Goal: Obtain resource: Download file/media

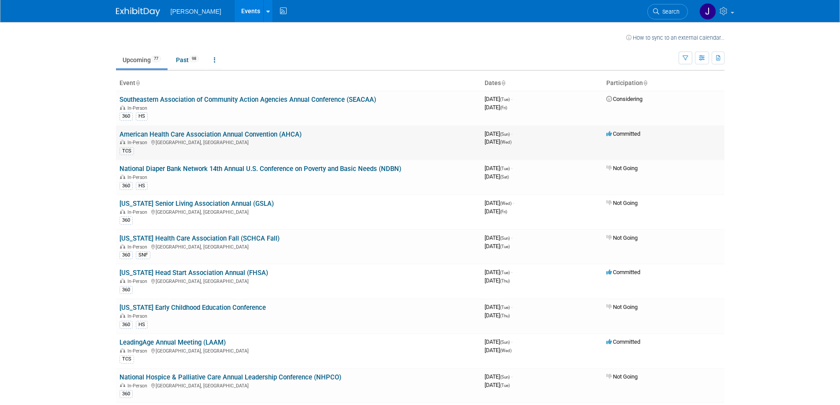
click at [219, 134] on link "American Health Care Association Annual Convention (AHCA)" at bounding box center [210, 134] width 182 height 8
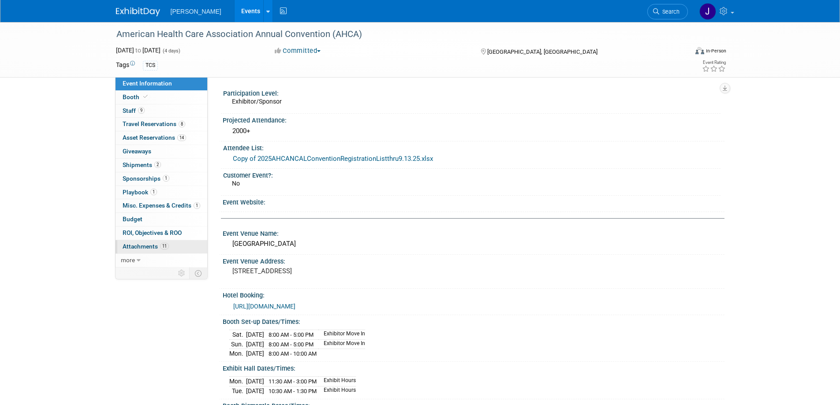
click at [144, 245] on span "Attachments 11" at bounding box center [146, 246] width 46 height 7
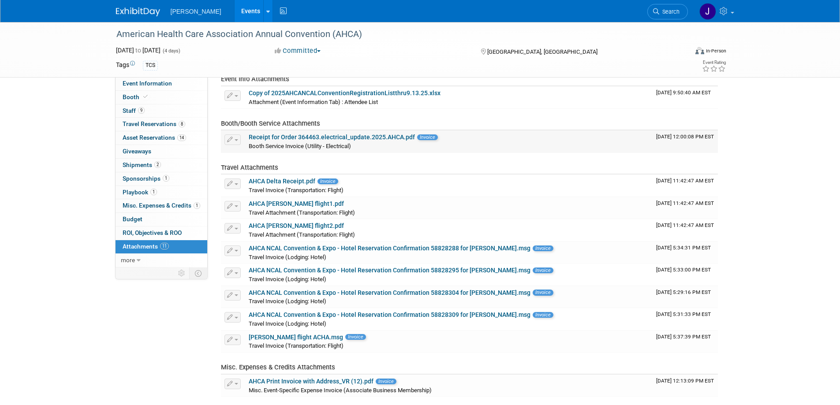
scroll to position [88, 0]
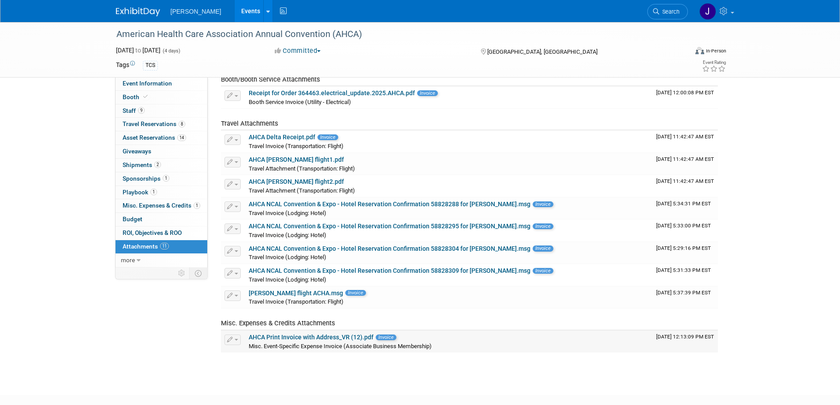
click at [298, 334] on link "AHCA Print Invoice with Address_VR (12).pdf" at bounding box center [311, 337] width 125 height 7
click at [132, 99] on span "Booth" at bounding box center [136, 96] width 27 height 7
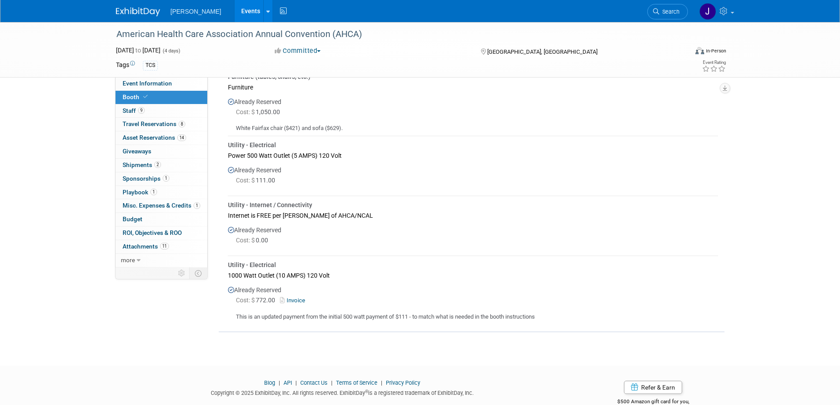
scroll to position [573, 0]
